Goal: Information Seeking & Learning: Learn about a topic

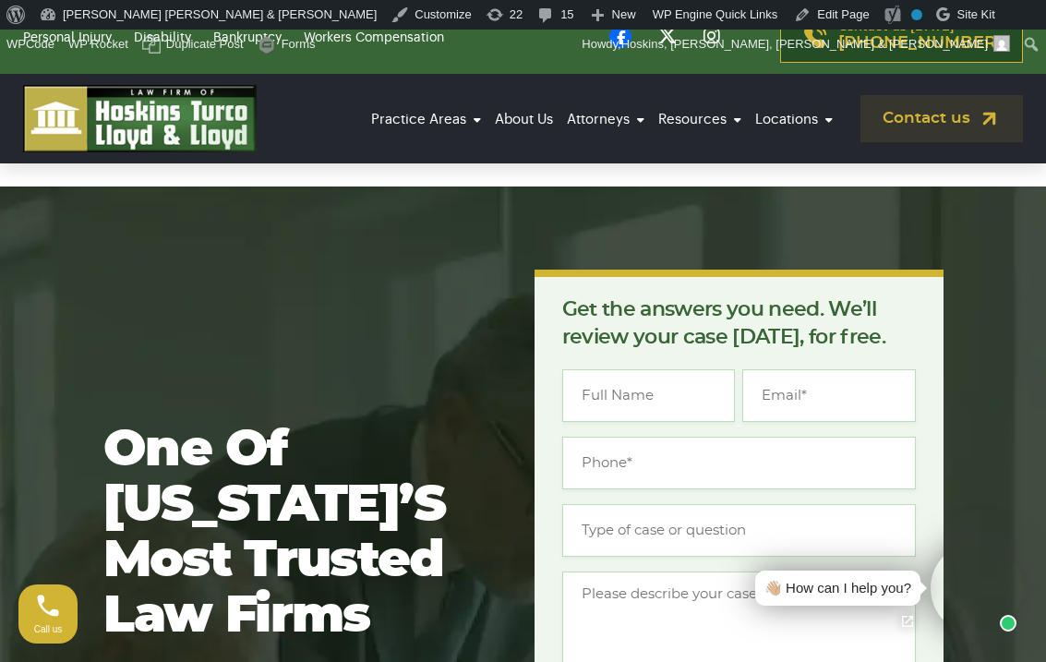
click at [712, 122] on link "Resources" at bounding box center [700, 119] width 92 height 51
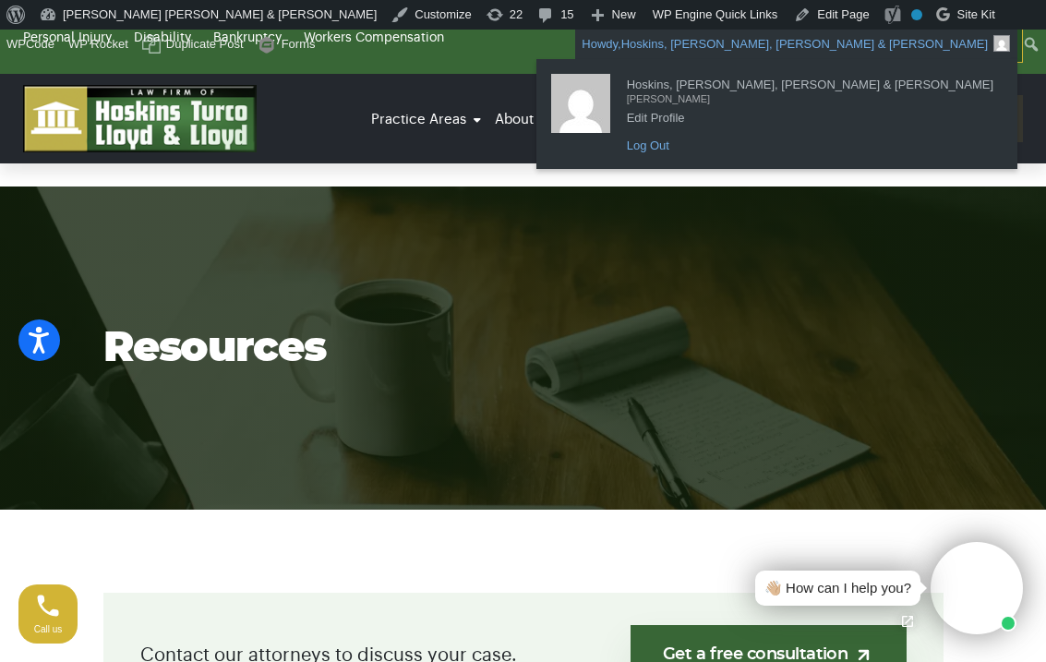
click at [862, 139] on link "Log Out" at bounding box center [810, 146] width 385 height 24
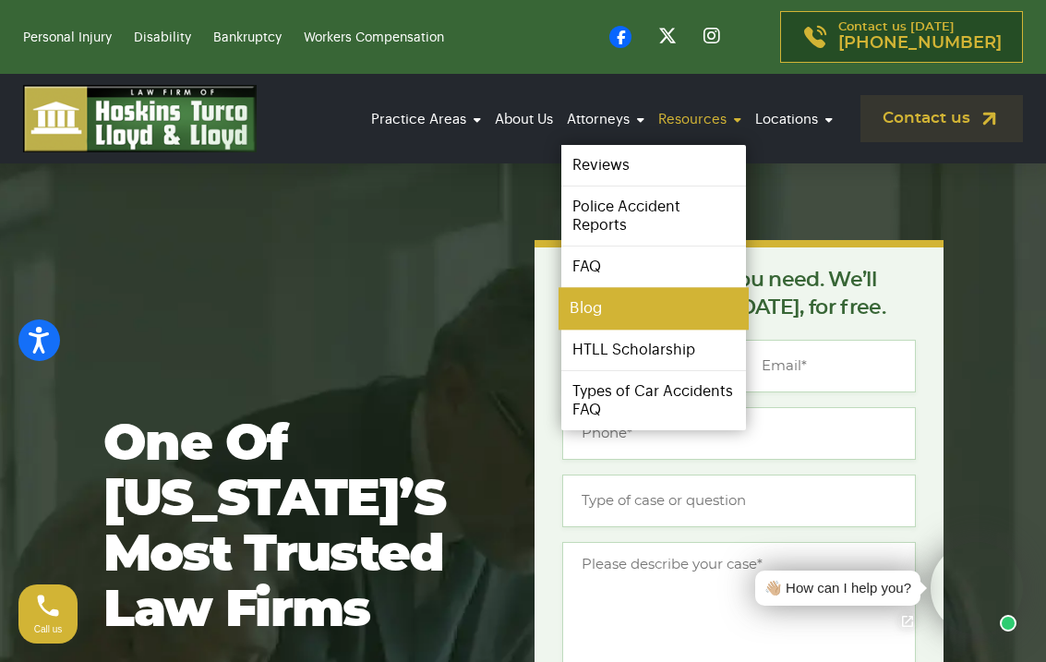
click at [636, 309] on link "Blog" at bounding box center [654, 309] width 190 height 42
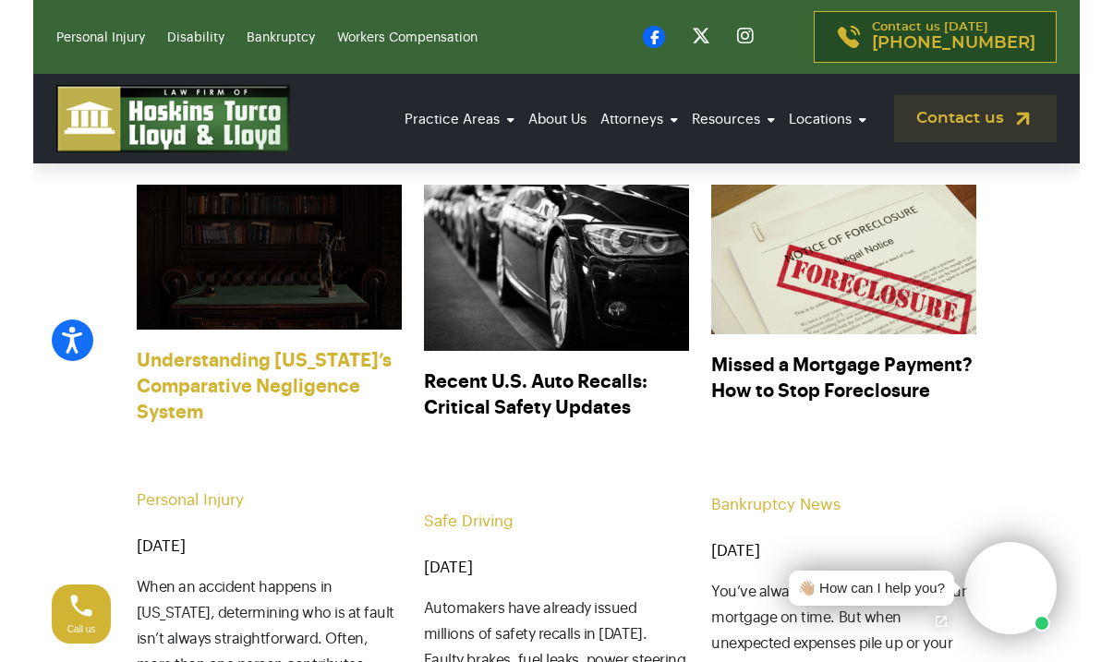
scroll to position [690, 0]
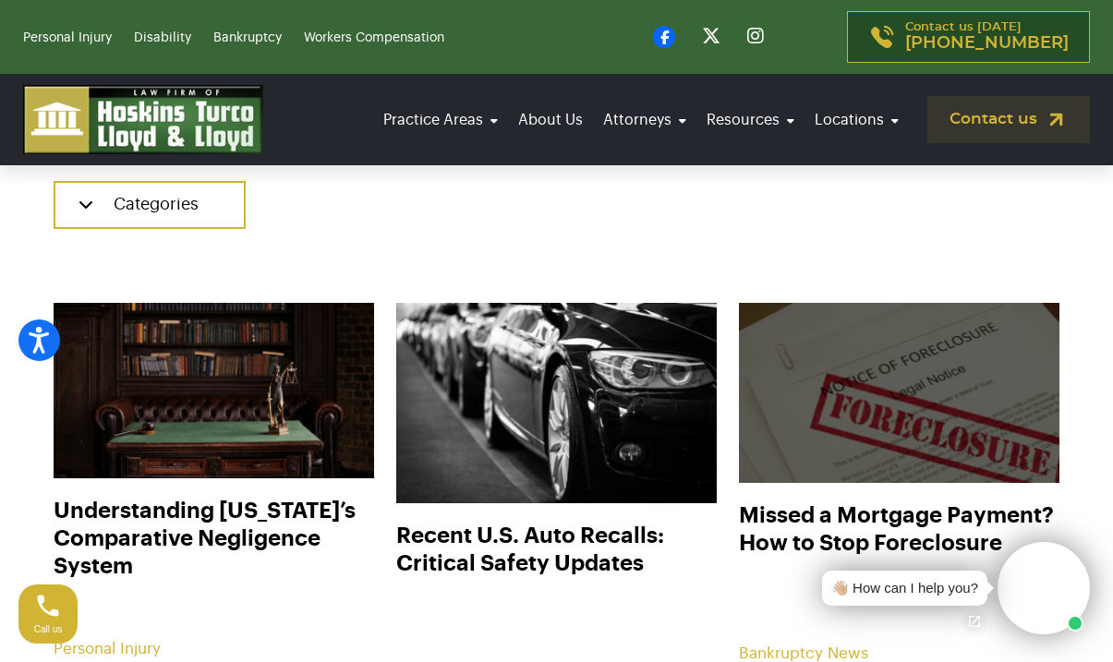
click at [856, 438] on img at bounding box center [899, 393] width 353 height 199
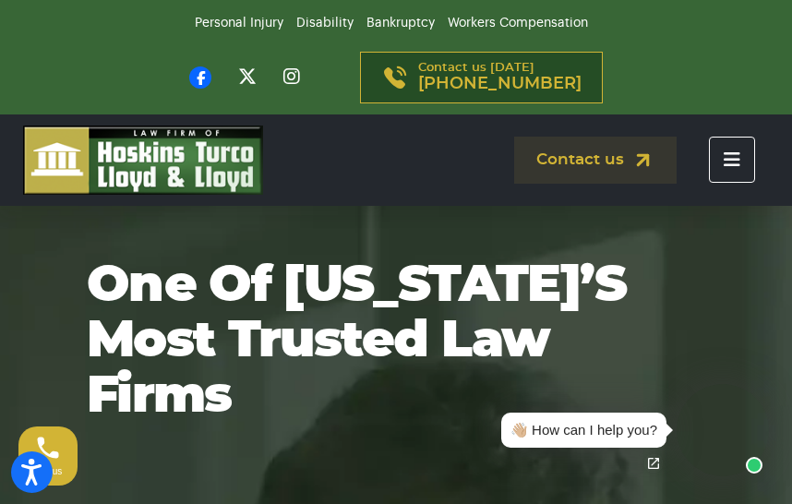
click at [731, 162] on icon "Toggle navigation" at bounding box center [732, 160] width 17 height 18
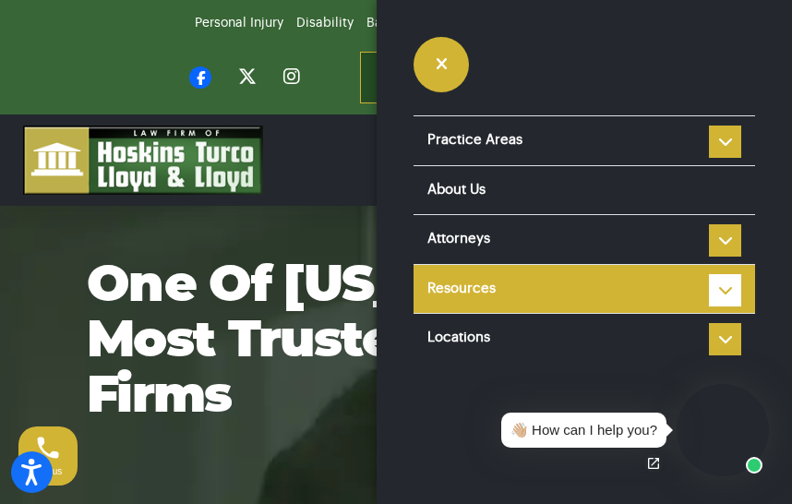
click at [721, 280] on li "Resources Reviews Police Accident Reports FAQ Blog HTLL Scholarship Types of Ca…" at bounding box center [585, 289] width 342 height 50
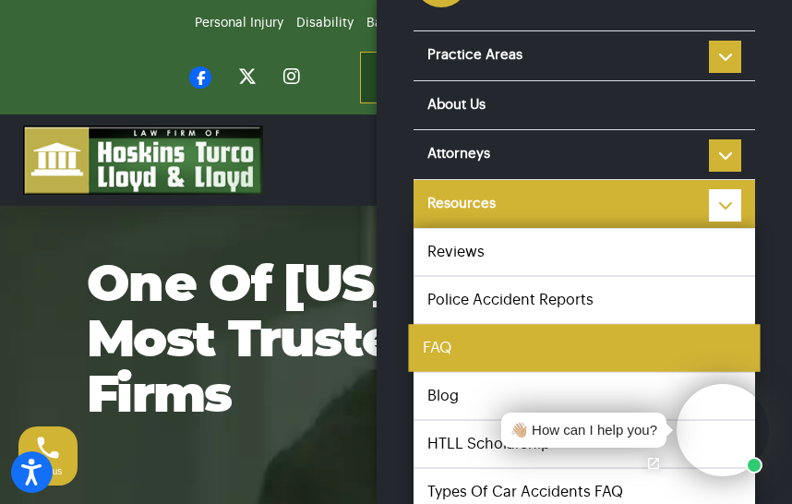
scroll to position [86, 0]
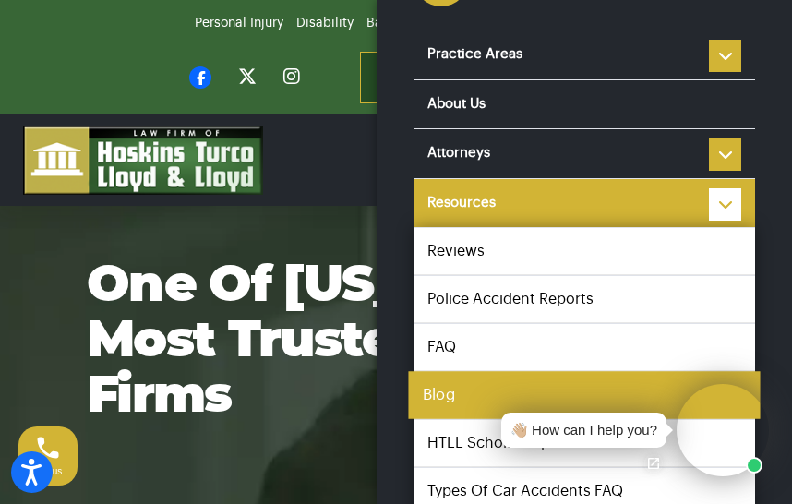
click at [486, 395] on link "Blog" at bounding box center [584, 395] width 352 height 48
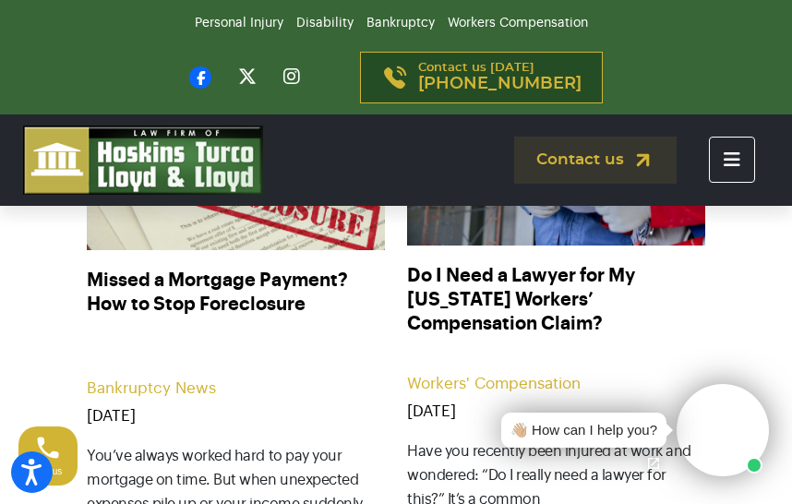
scroll to position [1296, 0]
